Goal: Register for event/course

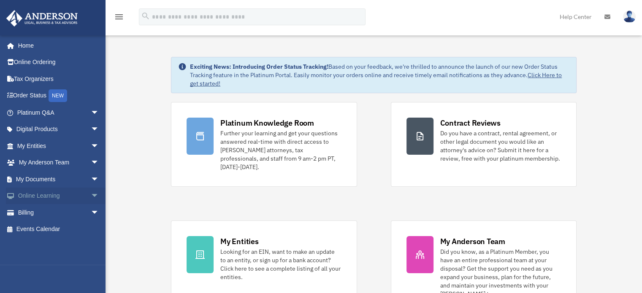
click at [91, 193] on span "arrow_drop_down" at bounding box center [99, 196] width 17 height 17
click at [69, 207] on link "Courses" at bounding box center [62, 212] width 100 height 17
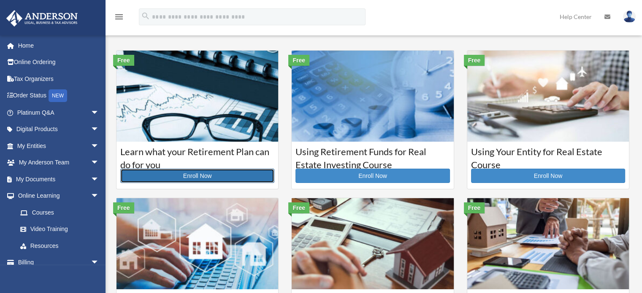
click at [196, 175] on link "Enroll Now" at bounding box center [197, 176] width 154 height 14
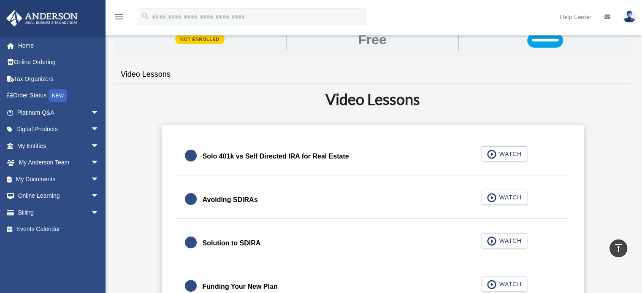
scroll to position [127, 0]
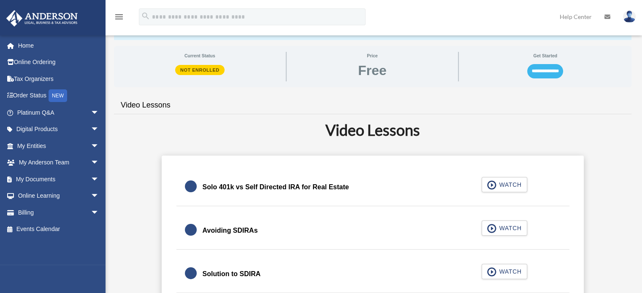
click at [540, 68] on input "**********" at bounding box center [545, 71] width 36 height 14
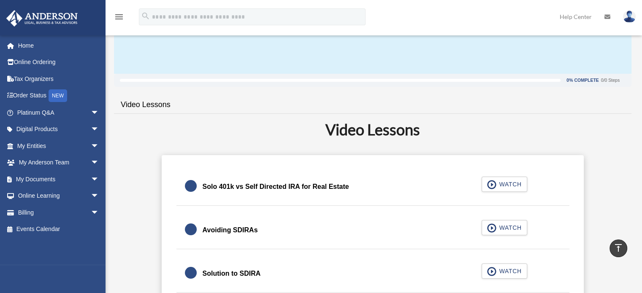
scroll to position [90, 0]
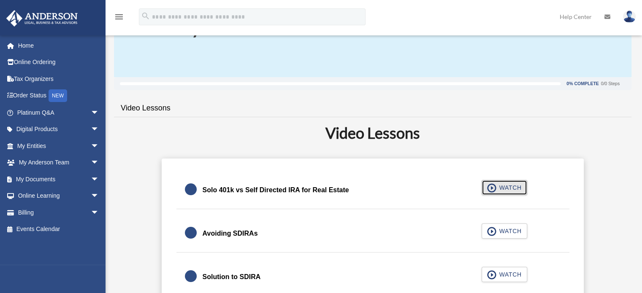
click at [501, 191] on span "WATCH" at bounding box center [508, 188] width 25 height 8
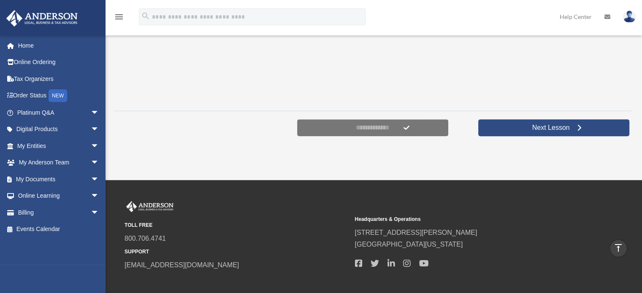
scroll to position [261, 0]
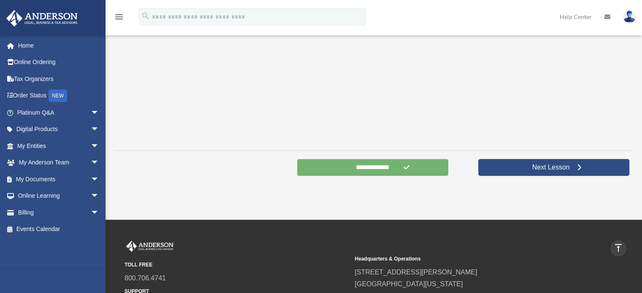
click at [353, 165] on input "**********" at bounding box center [372, 167] width 151 height 17
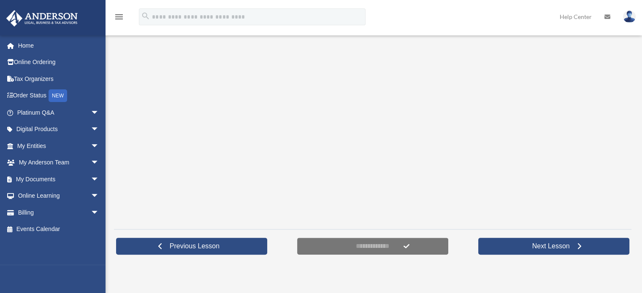
scroll to position [253, 0]
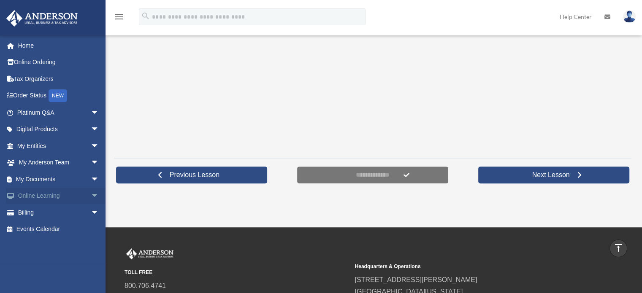
click at [46, 192] on link "Online Learning arrow_drop_down" at bounding box center [59, 196] width 106 height 17
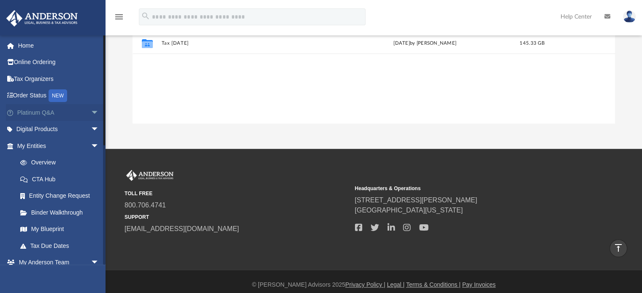
click at [91, 111] on span "arrow_drop_down" at bounding box center [99, 112] width 17 height 17
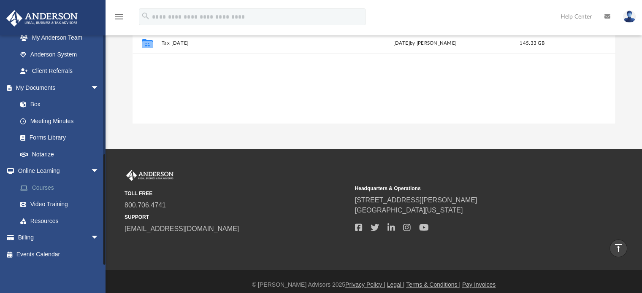
scroll to position [422, 0]
click at [41, 188] on link "Courses" at bounding box center [62, 187] width 100 height 17
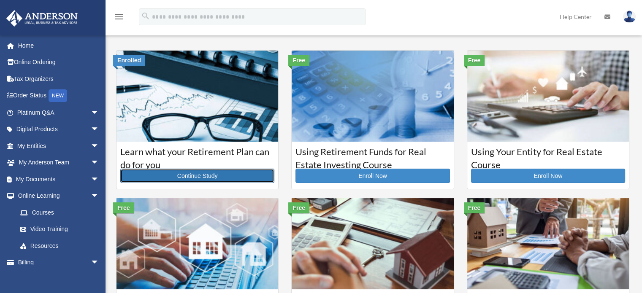
click at [198, 174] on link "Continue Study" at bounding box center [197, 176] width 154 height 14
